Goal: Transaction & Acquisition: Purchase product/service

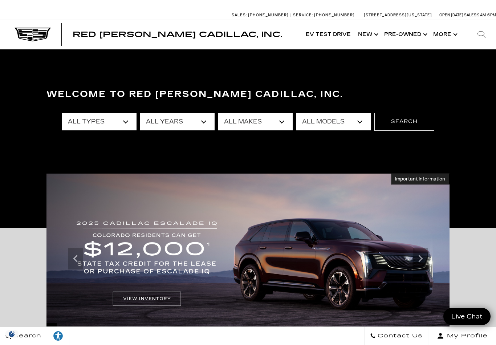
click at [200, 121] on select "All Years 2026 2025 2024 2023 2022 2021 2020 2019 2018 2017 2015 2014 2013" at bounding box center [177, 121] width 74 height 17
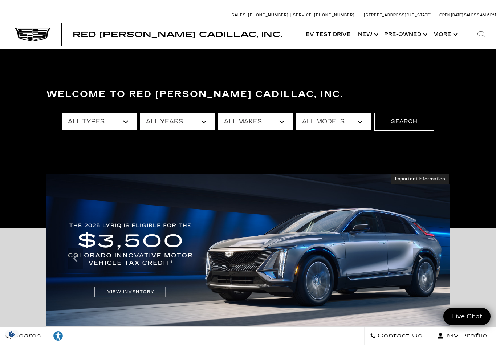
click at [271, 121] on select "All Makes Audi BMW Cadillac Chevrolet Chrysler Ford GMC Jeep Lexus Mercedes-Ben…" at bounding box center [255, 121] width 74 height 17
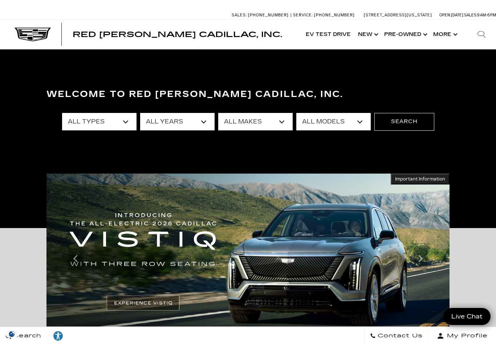
click at [276, 123] on select "All Makes Audi BMW Cadillac Chevrolet Chrysler Ford GMC Jeep Lexus Mercedes-Ben…" at bounding box center [255, 121] width 74 height 17
select select "Cadillac"
click at [335, 124] on select "All Models CT4 CT5 Escalade Escalade ESV ESCALADE IQ ESCALADE IQL LYRIQ OPTIQ V…" at bounding box center [333, 121] width 74 height 17
click at [353, 125] on select "All Models CT4 CT5 Escalade Escalade ESV ESCALADE IQ ESCALADE IQL LYRIQ OPTIQ V…" at bounding box center [333, 121] width 74 height 17
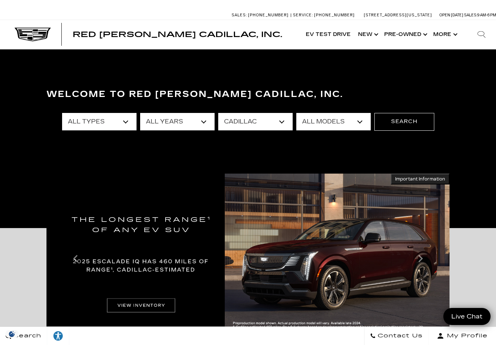
select select "Escalade"
click at [411, 123] on button "Search" at bounding box center [404, 121] width 60 height 17
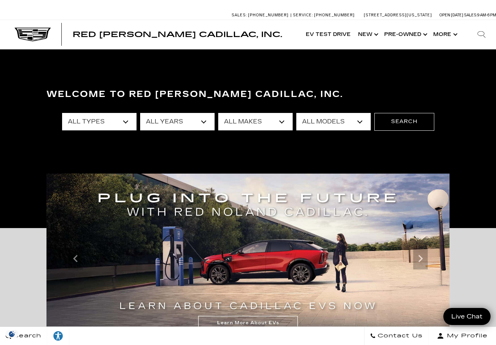
select select "ESCALADE IQ"
click at [408, 122] on button "Search" at bounding box center [404, 121] width 60 height 17
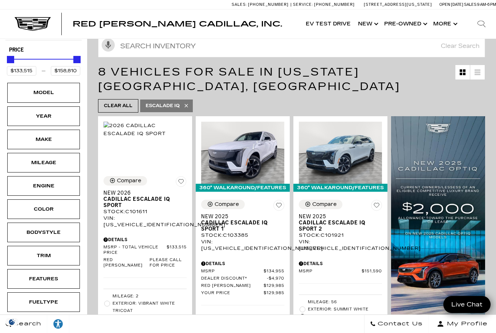
scroll to position [94, 0]
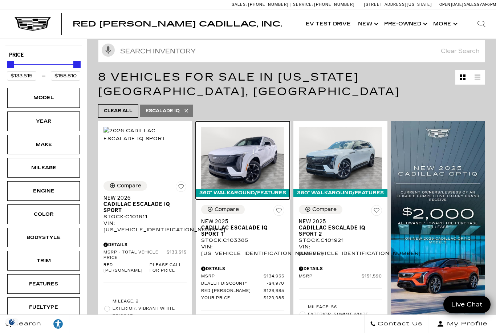
click at [258, 154] on img at bounding box center [242, 158] width 83 height 62
